Goal: Task Accomplishment & Management: Manage account settings

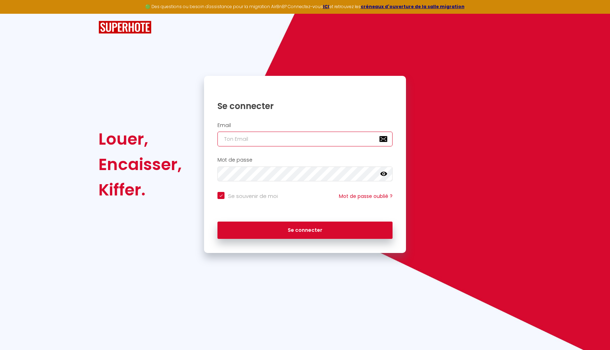
click at [260, 135] on input "email" at bounding box center [305, 139] width 175 height 15
type input "[EMAIL_ADDRESS][DOMAIN_NAME]"
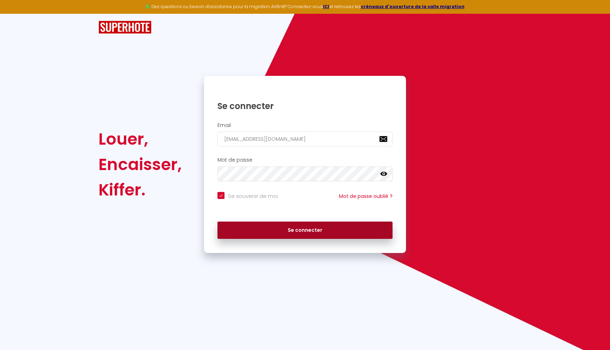
click at [282, 234] on button "Se connecter" at bounding box center [305, 231] width 175 height 18
checkbox input "true"
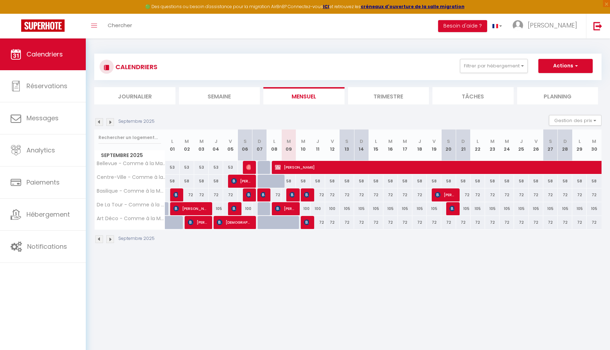
click at [222, 97] on li "Semaine" at bounding box center [219, 95] width 81 height 17
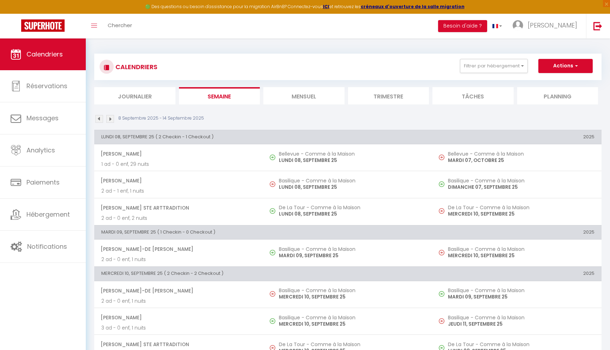
click at [145, 97] on li "Journalier" at bounding box center [134, 95] width 81 height 17
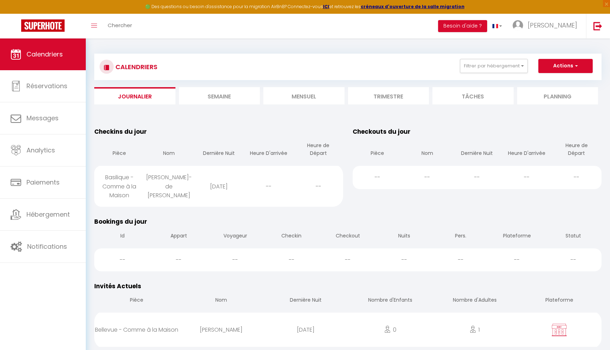
click at [294, 93] on li "Mensuel" at bounding box center [303, 95] width 81 height 17
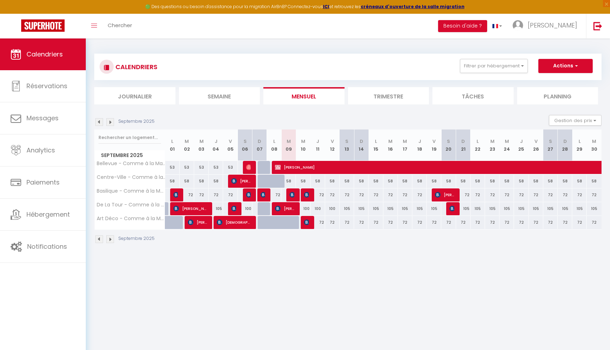
click at [99, 124] on img at bounding box center [99, 122] width 8 height 8
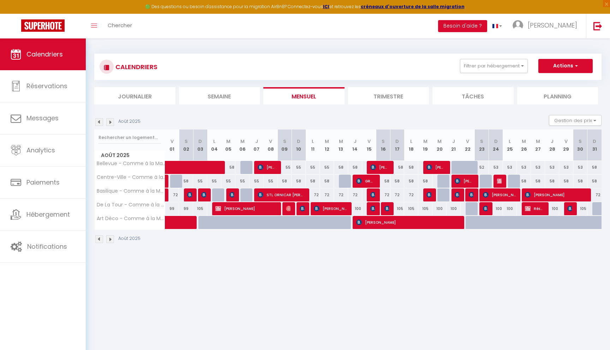
click at [95, 124] on div "Août 2025" at bounding box center [118, 122] width 48 height 8
click at [100, 123] on img at bounding box center [99, 122] width 8 height 8
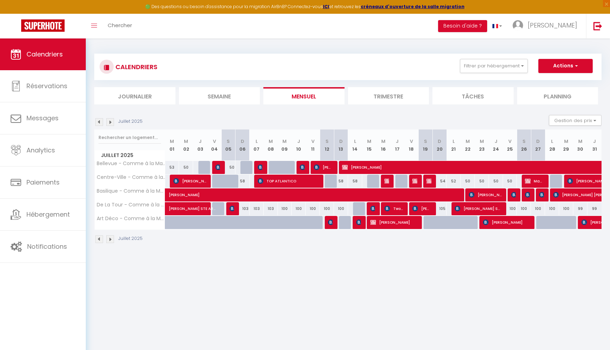
click at [149, 96] on li "Journalier" at bounding box center [134, 95] width 81 height 17
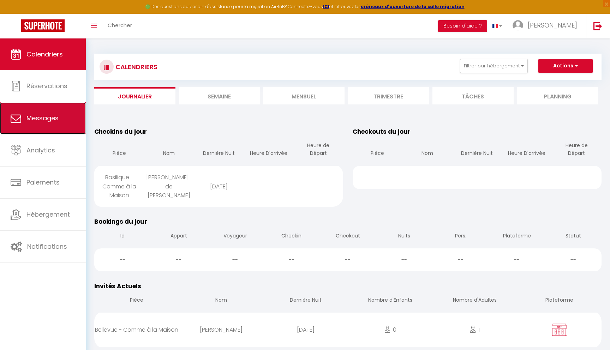
click at [40, 118] on span "Messages" at bounding box center [42, 118] width 32 height 9
select select "message"
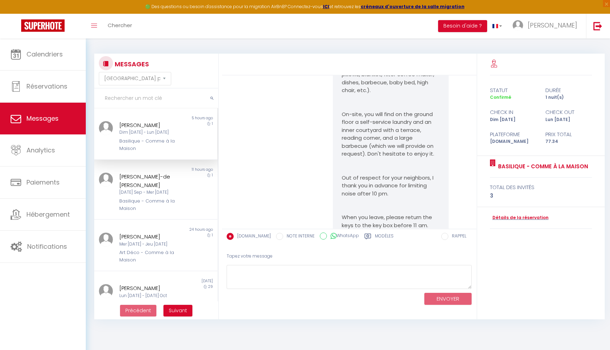
scroll to position [982, 0]
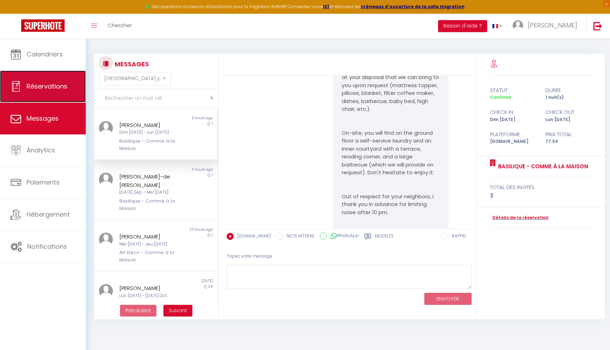
click at [31, 87] on span "Réservations" at bounding box center [46, 86] width 41 height 9
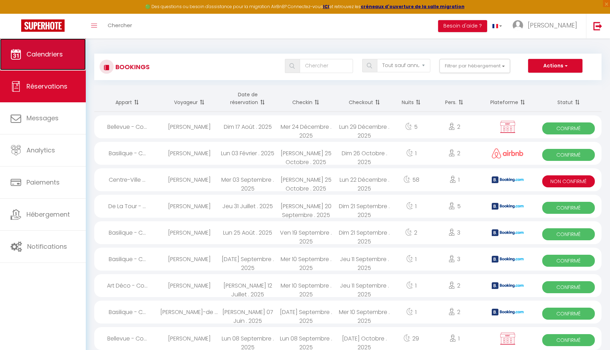
click at [40, 56] on span "Calendriers" at bounding box center [44, 54] width 36 height 9
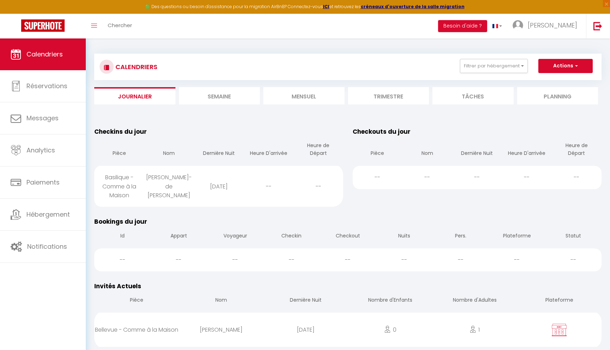
click at [298, 96] on li "Mensuel" at bounding box center [303, 95] width 81 height 17
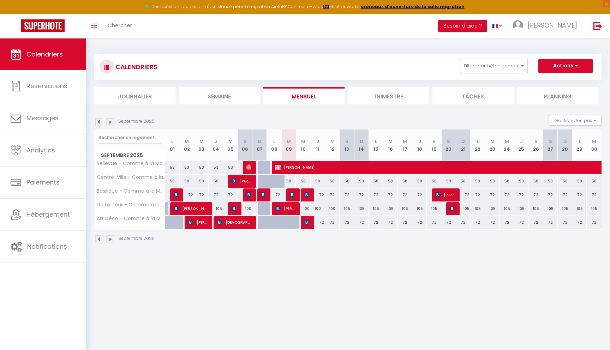
click at [394, 99] on li "Trimestre" at bounding box center [388, 95] width 81 height 17
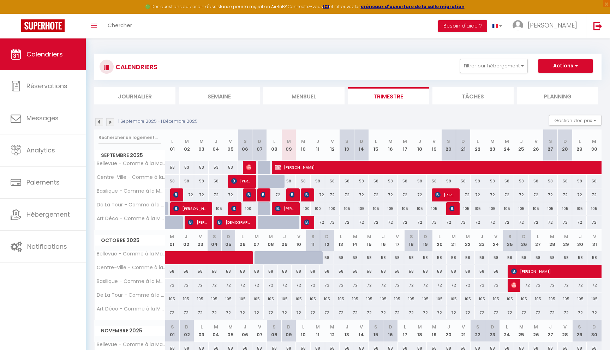
click at [310, 100] on li "Mensuel" at bounding box center [303, 95] width 81 height 17
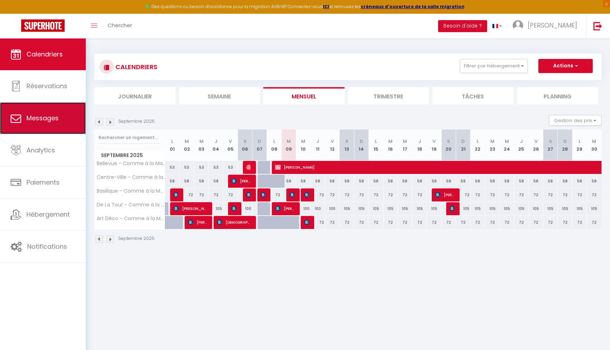
click at [53, 123] on link "Messages" at bounding box center [43, 118] width 86 height 32
select select "message"
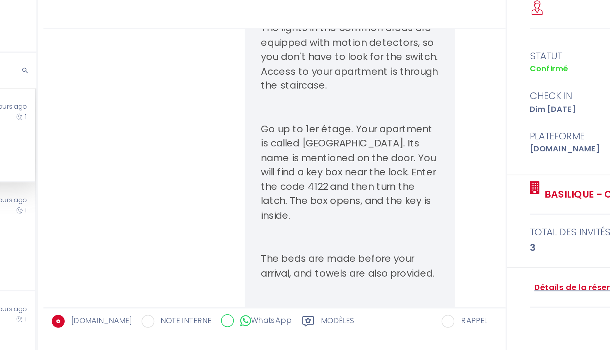
scroll to position [720, 0]
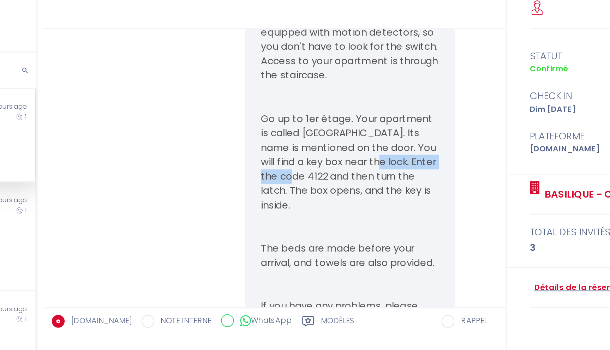
drag, startPoint x: 405, startPoint y: 156, endPoint x: 369, endPoint y: 167, distance: 37.2
click at [369, 167] on p "Go up to 1er étage. Your apartment is called [GEOGRAPHIC_DATA]. Its name is men…" at bounding box center [391, 149] width 98 height 56
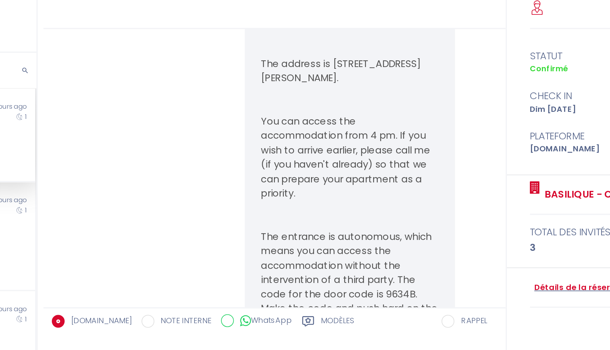
scroll to position [512, 0]
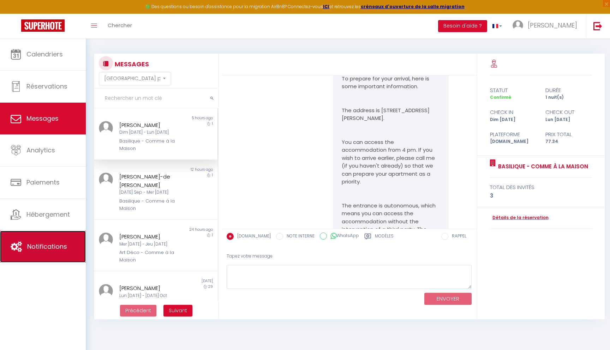
click at [45, 246] on span "Notifications" at bounding box center [47, 246] width 40 height 9
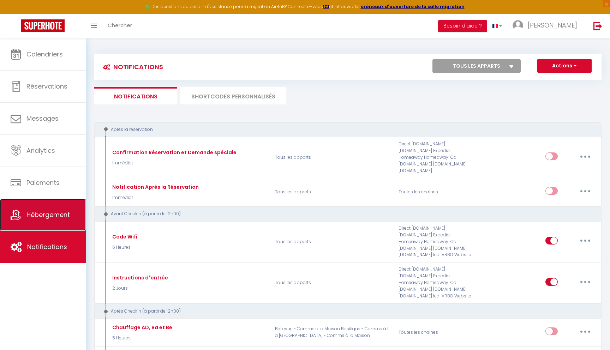
click at [48, 215] on span "Hébergement" at bounding box center [47, 214] width 43 height 9
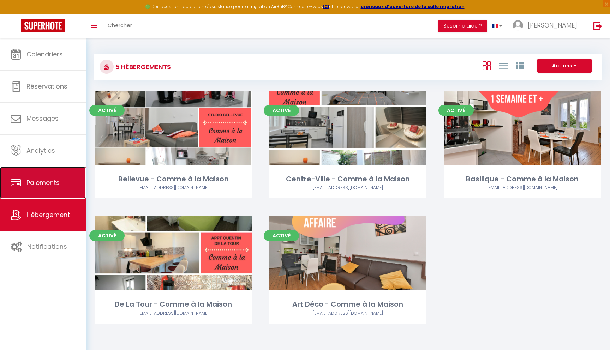
click at [47, 193] on link "Paiements" at bounding box center [43, 183] width 86 height 32
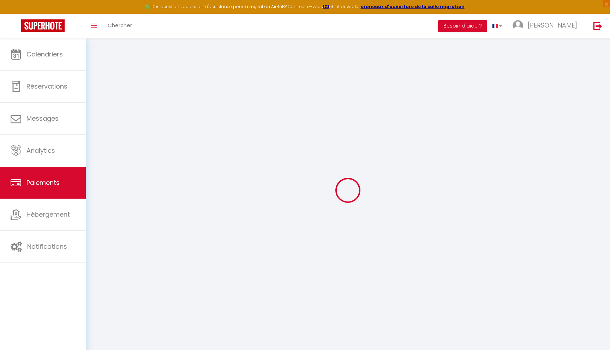
select select "2"
select select "0"
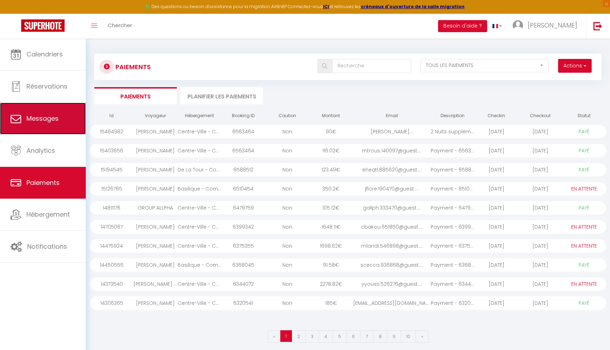
click at [48, 112] on link "Messages" at bounding box center [43, 119] width 86 height 32
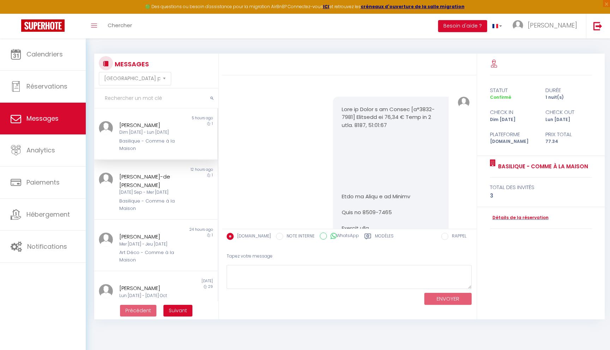
scroll to position [2023, 0]
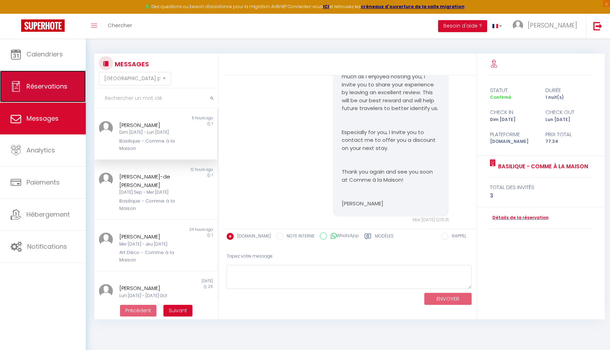
click at [44, 88] on span "Réservations" at bounding box center [46, 86] width 41 height 9
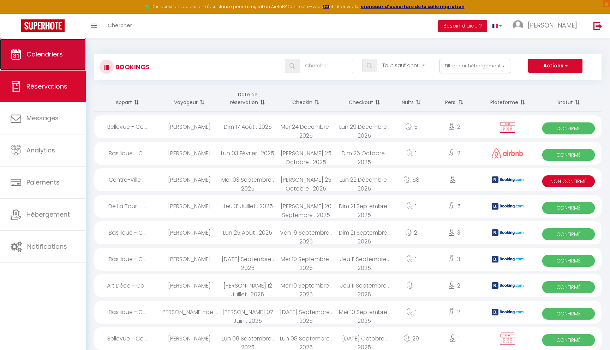
click at [43, 61] on link "Calendriers" at bounding box center [43, 54] width 86 height 32
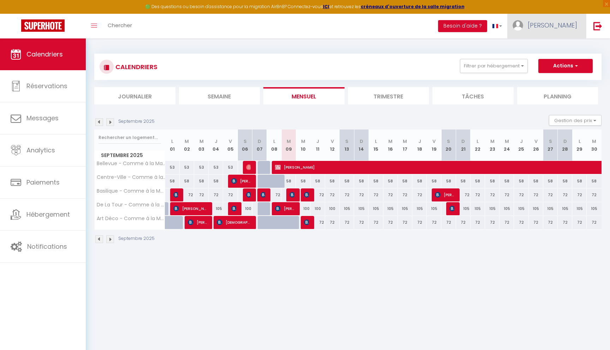
click at [564, 26] on span "[PERSON_NAME]" at bounding box center [552, 25] width 49 height 9
click at [550, 49] on link "Paramètres" at bounding box center [558, 49] width 52 height 12
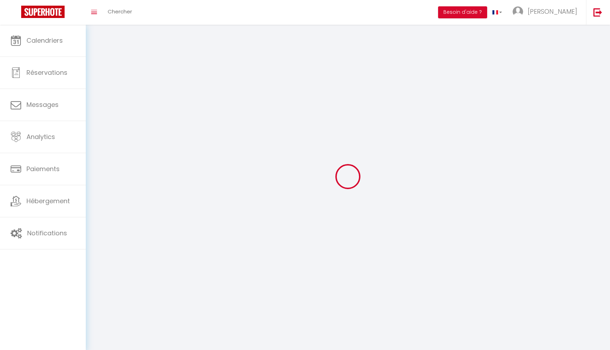
type input "[PERSON_NAME]"
type input "Comme à la Maison"
type input "0665889004"
type input "[STREET_ADDRESS]"
type input "02100"
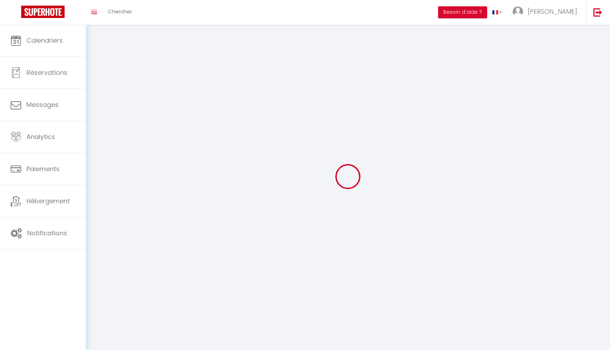
type input "Saint [PERSON_NAME]"
type input "3JlNFBM3Vp2Z9hi4rye1ogyQu"
type input "inVh8UxyR3hDfBwE6ms90fDnE"
type input "[URL][DOMAIN_NAME]"
type input "PG59968"
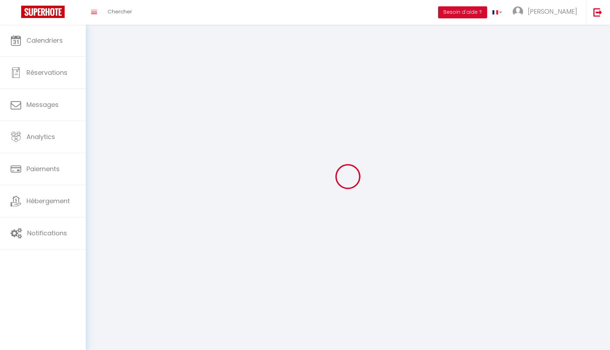
type input "3JlNFBM3Vp2Z9hi4rye1ogyQu"
type input "inVh8UxyR3hDfBwE6ms90fDnE"
type input "[URL][DOMAIN_NAME]"
select select "28"
select select "fr"
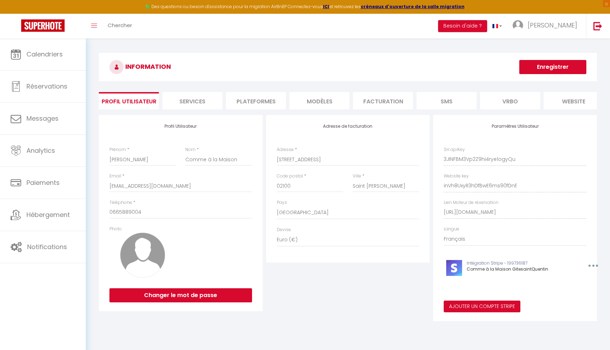
click at [198, 105] on li "Services" at bounding box center [192, 100] width 60 height 17
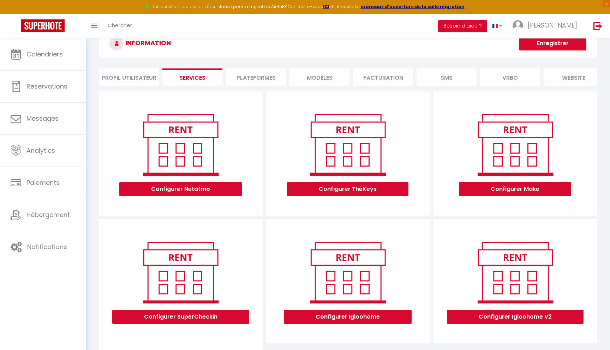
scroll to position [27, 0]
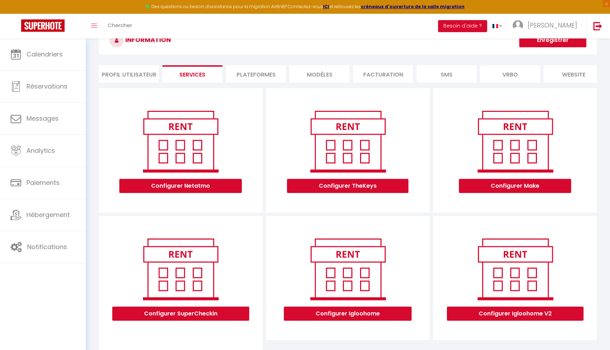
click at [343, 268] on img at bounding box center [348, 270] width 90 height 68
click at [320, 313] on button "Configurer Igloohome" at bounding box center [348, 314] width 128 height 14
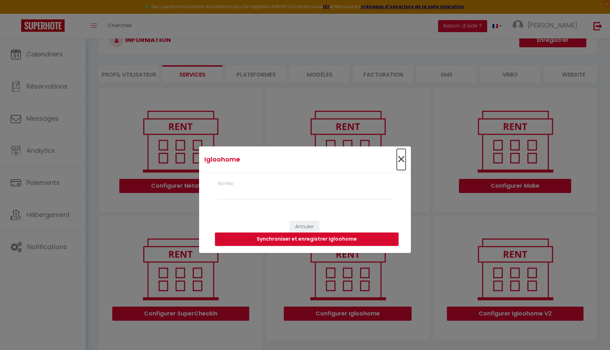
click at [403, 159] on span "×" at bounding box center [401, 159] width 9 height 21
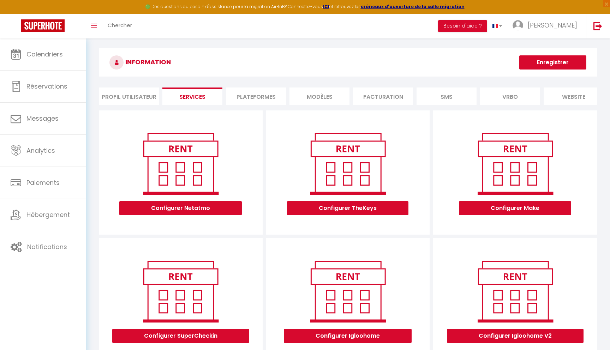
scroll to position [0, 0]
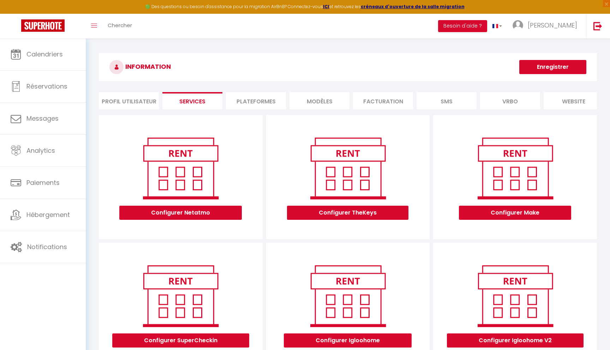
click at [388, 103] on li "Facturation" at bounding box center [383, 100] width 60 height 17
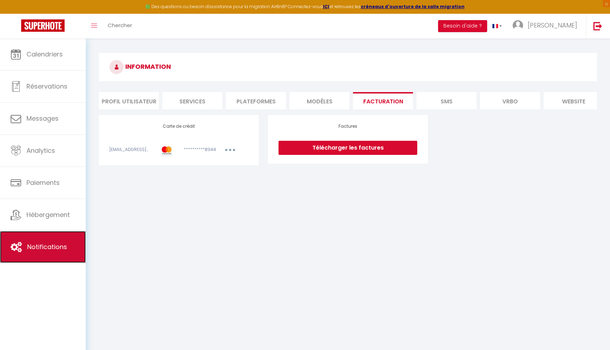
click at [53, 248] on span "Notifications" at bounding box center [47, 247] width 40 height 9
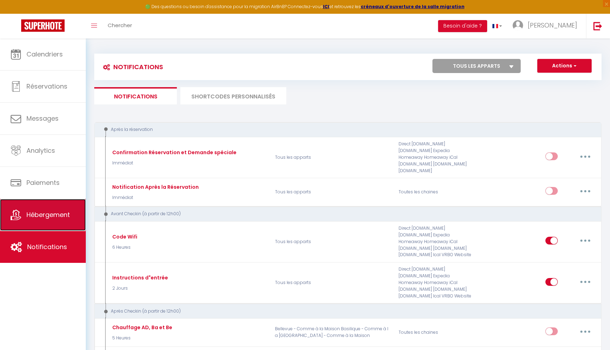
click at [37, 216] on span "Hébergement" at bounding box center [47, 214] width 43 height 9
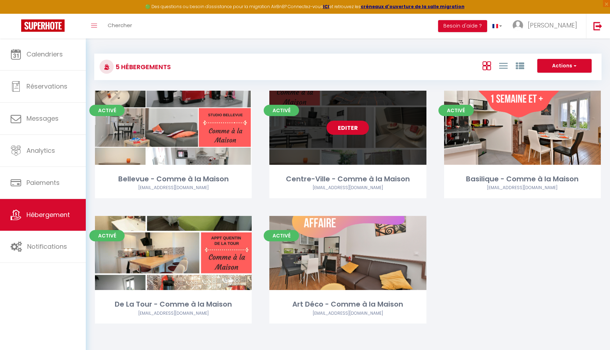
click at [346, 129] on link "Editer" at bounding box center [348, 128] width 42 height 14
select select "3"
select select "2"
select select "1"
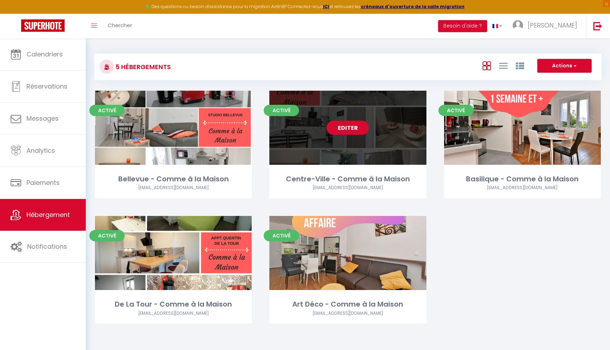
select select
select select "28"
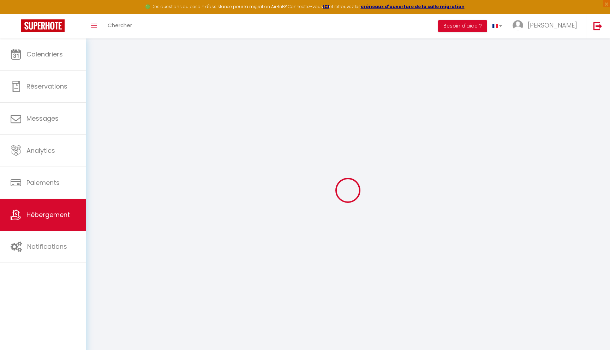
select select
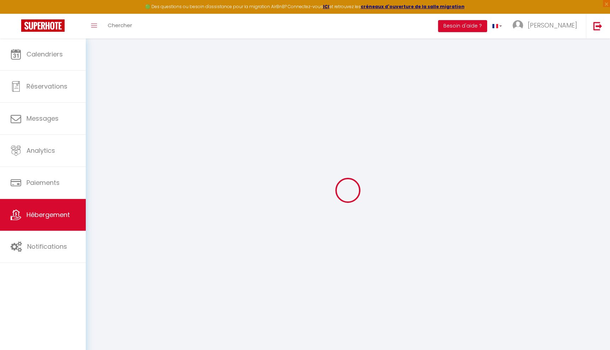
select select
checkbox input "false"
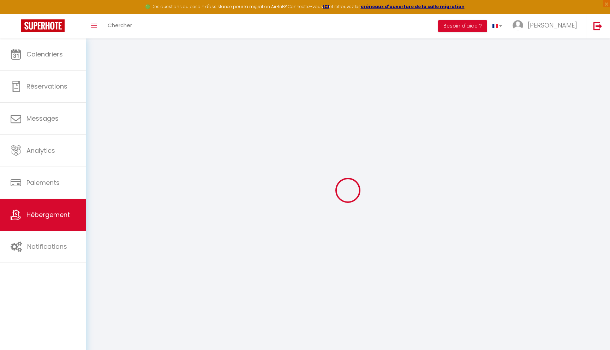
select select
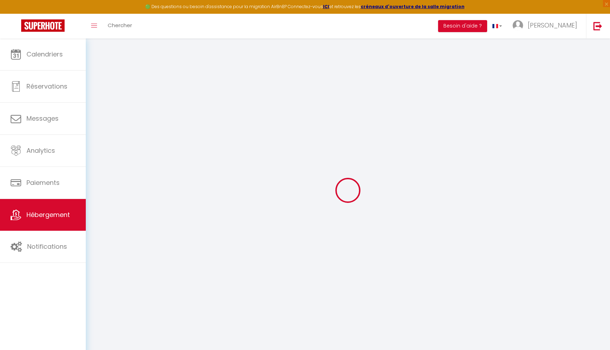
select select
checkbox input "false"
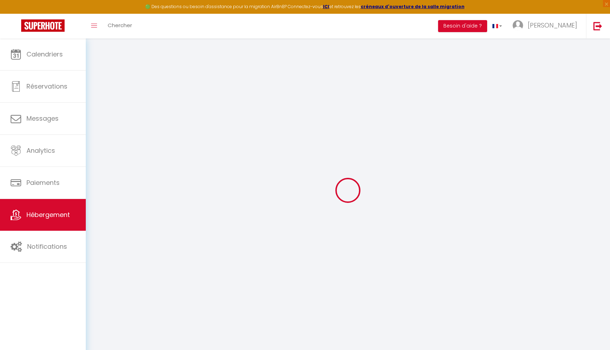
checkbox input "false"
select select
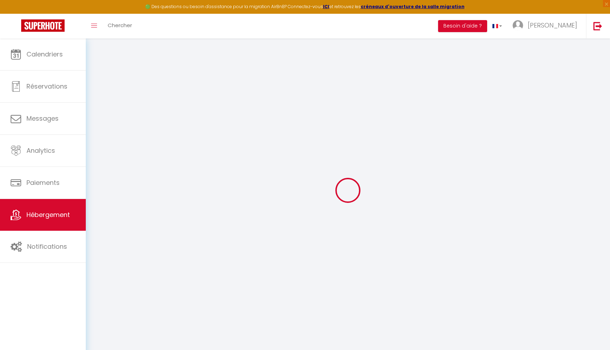
select select
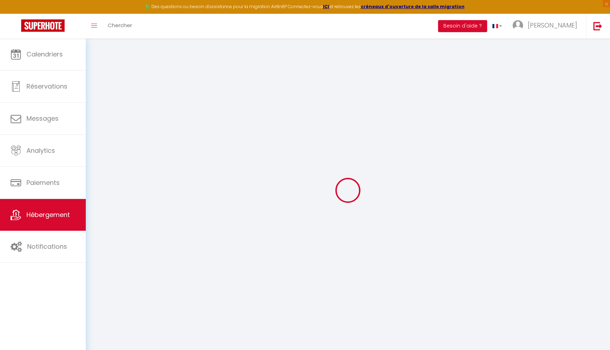
checkbox input "false"
select select
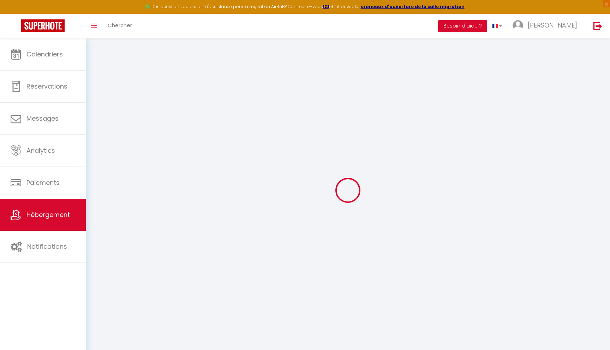
select select
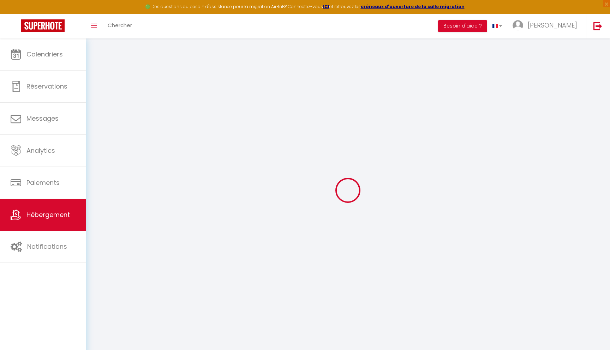
select select
checkbox input "false"
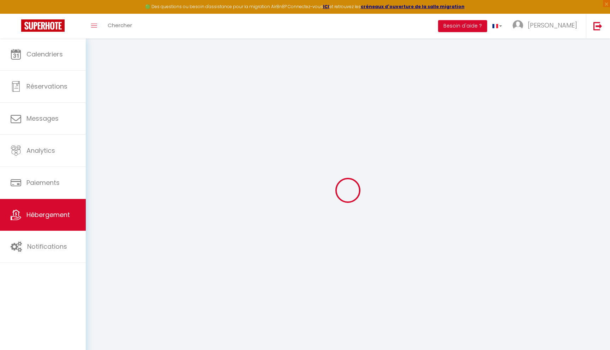
checkbox input "false"
select select
type input "Centre-Ville - Comme à la Maison"
type input "[PERSON_NAME]"
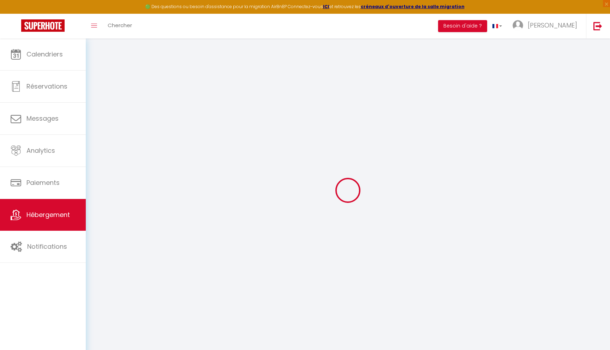
type input "[PERSON_NAME]"
select select "2"
type input "50"
type input "20"
type input "0.66"
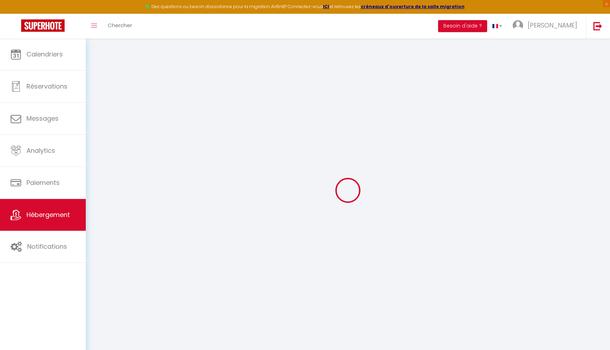
select select
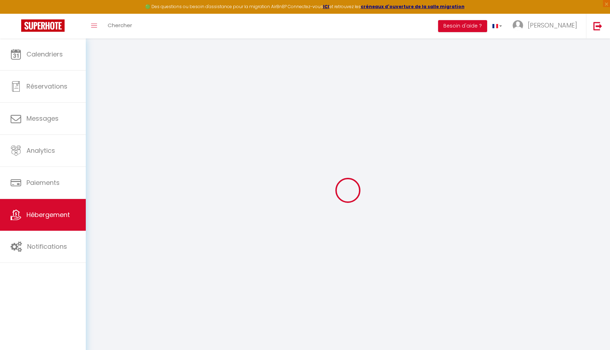
type input "Etage [STREET_ADDRESS]"
type input "02100"
type input "[GEOGRAPHIC_DATA][PERSON_NAME]"
type input "[EMAIL_ADDRESS][DOMAIN_NAME]"
select select "307"
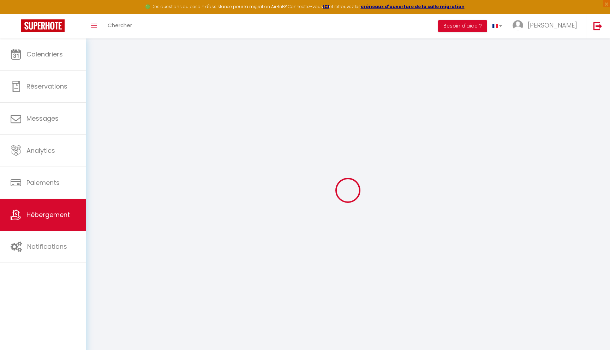
checkbox input "false"
checkbox input "true"
checkbox input "false"
type input "0"
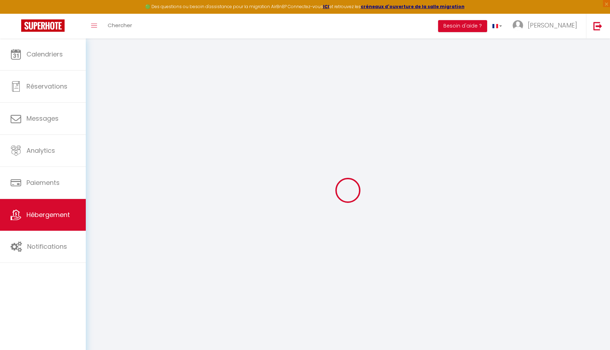
type input "0"
select select
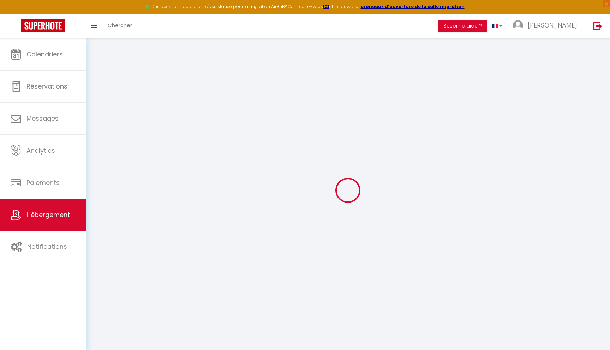
select select
checkbox input "false"
checkbox input "true"
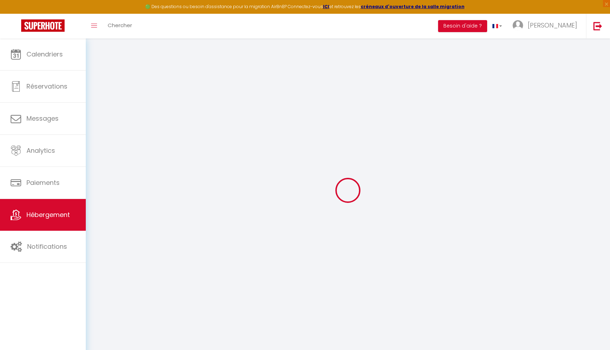
checkbox input "false"
select select
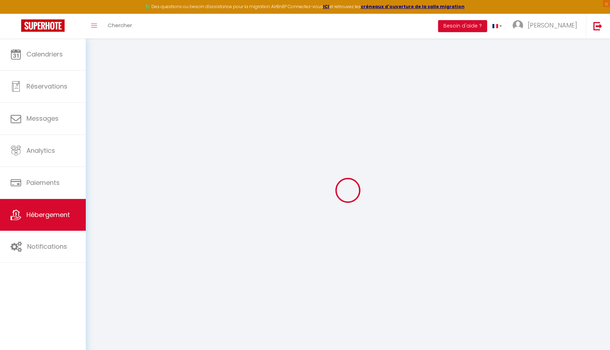
select select
checkbox input "false"
checkbox input "true"
checkbox input "false"
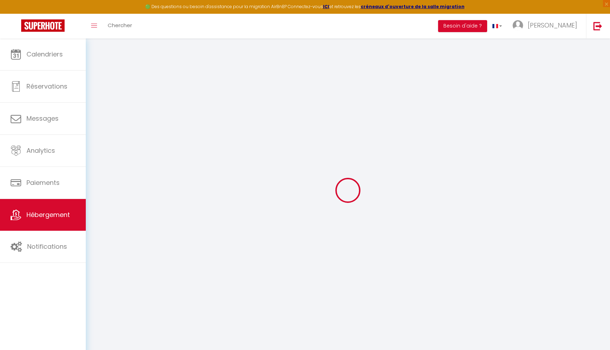
checkbox input "false"
checkbox input "true"
checkbox input "false"
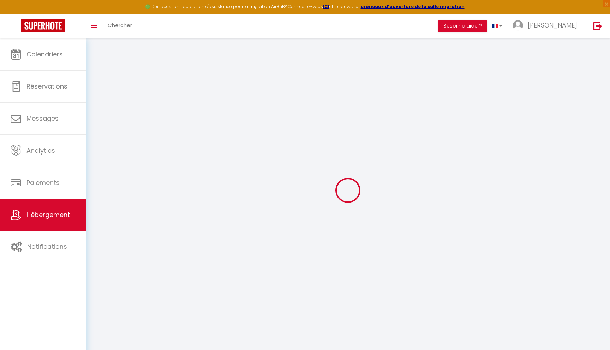
select select "16:00"
select select "00:00"
select select "11:00"
select select
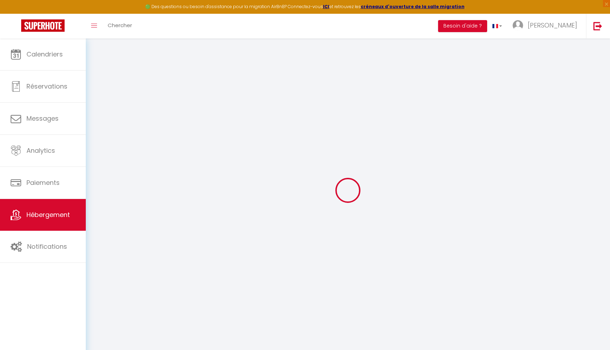
select select
checkbox input "false"
checkbox input "true"
checkbox input "false"
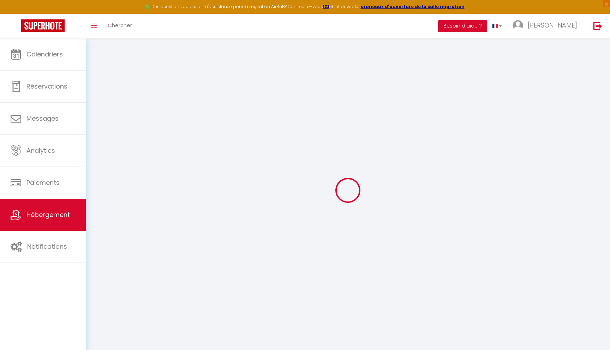
checkbox input "false"
select select
checkbox input "false"
checkbox input "true"
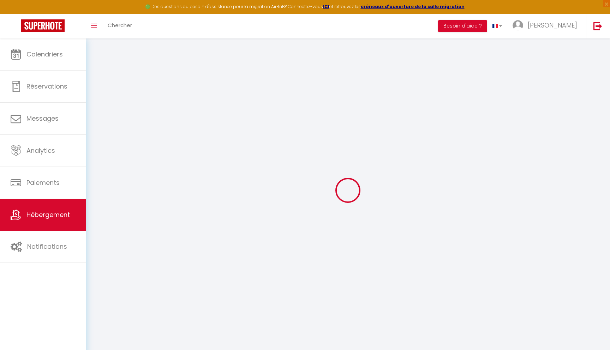
checkbox input "false"
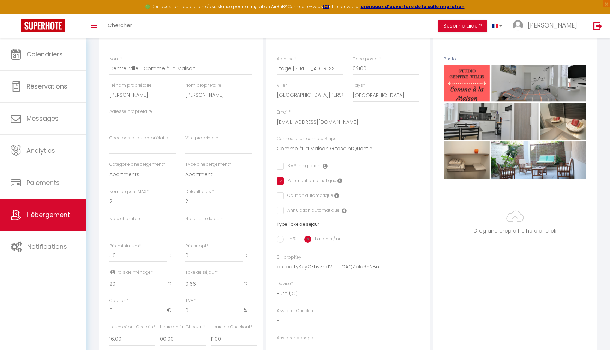
scroll to position [101, 0]
